Goal: Book appointment/travel/reservation

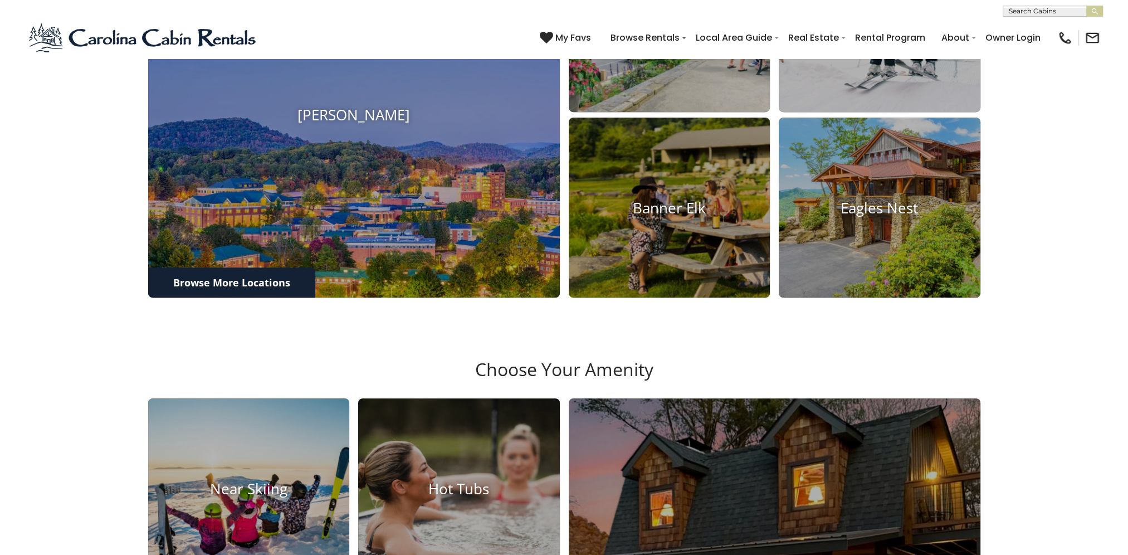
scroll to position [724, 0]
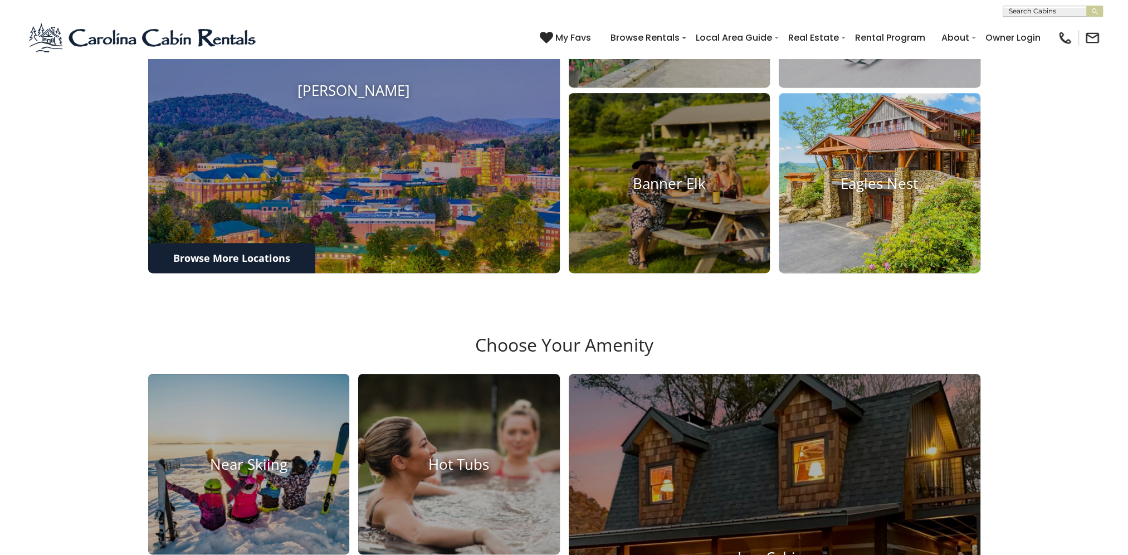
click at [861, 192] on h4 "Eagles Nest" at bounding box center [880, 182] width 202 height 17
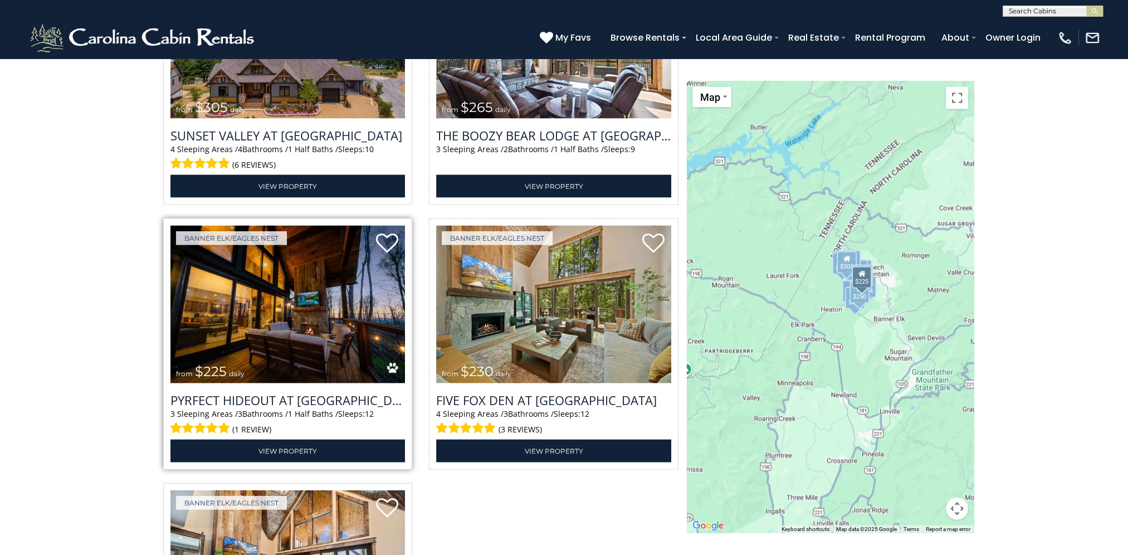
scroll to position [3283, 0]
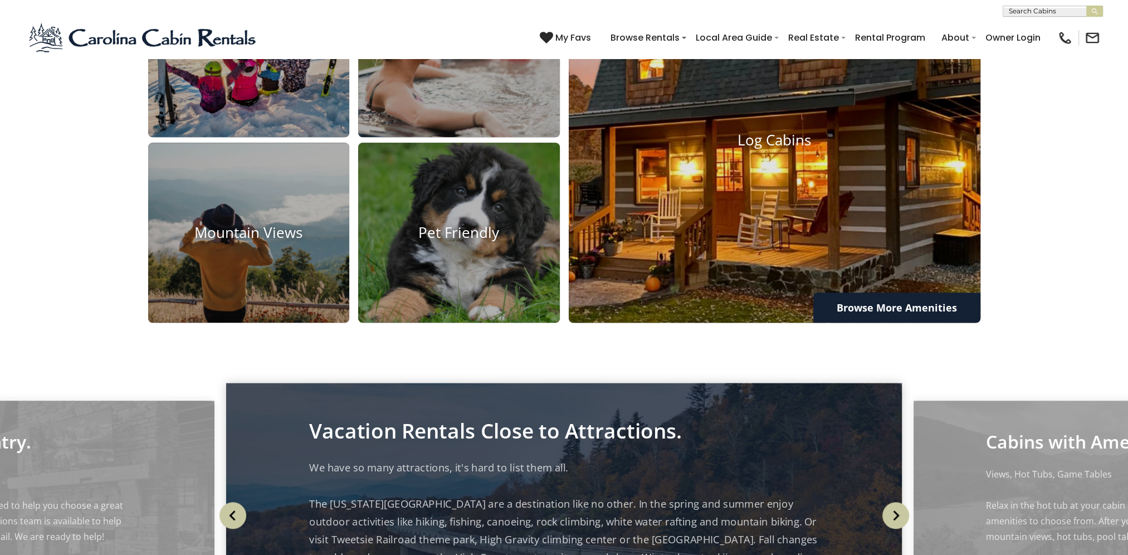
scroll to position [1170, 0]
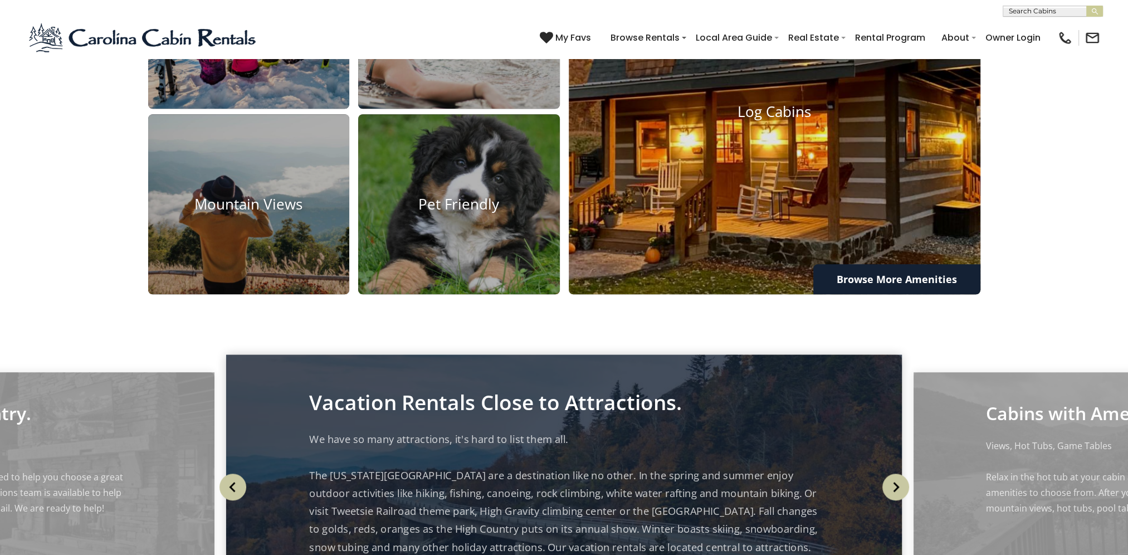
click at [895, 267] on img at bounding box center [774, 111] width 453 height 403
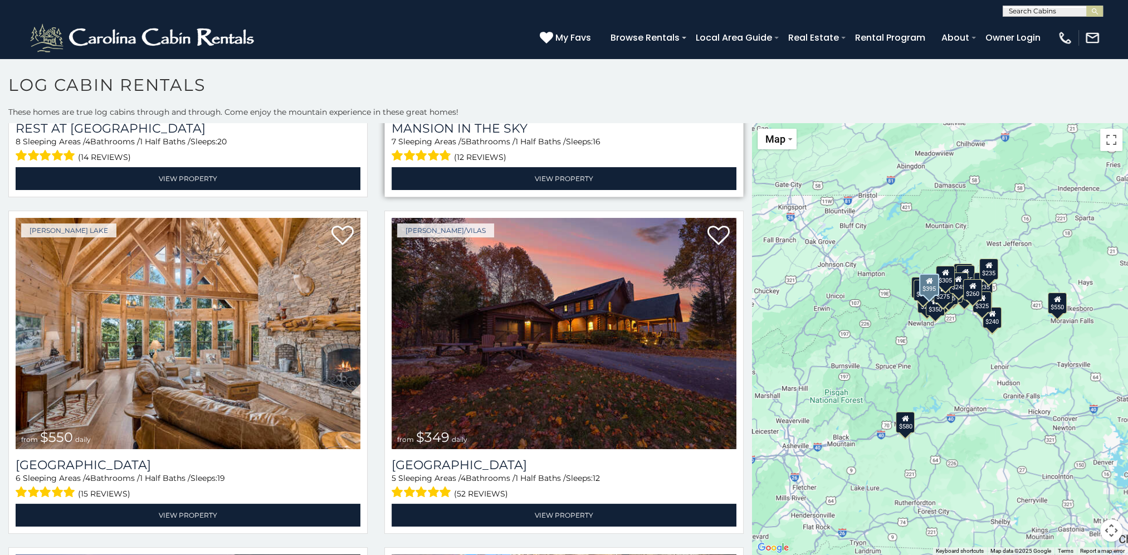
scroll to position [278, 0]
